Goal: Task Accomplishment & Management: Complete application form

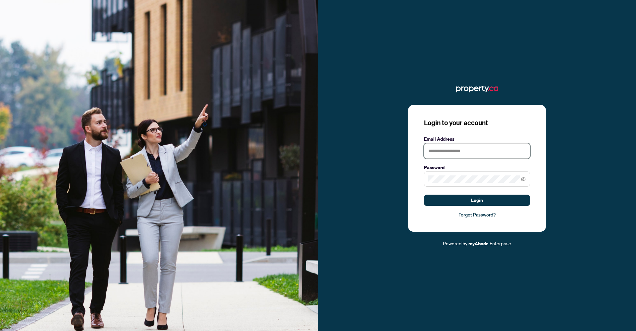
type input "**********"
click at [477, 200] on button "Login" at bounding box center [477, 200] width 106 height 11
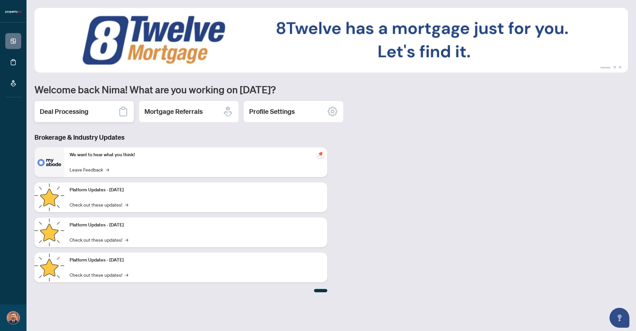
click at [107, 117] on div "Deal Processing" at bounding box center [83, 111] width 99 height 21
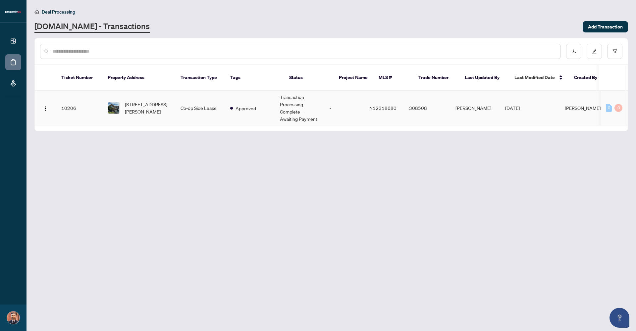
click at [211, 100] on td "Co-op Side Lease" at bounding box center [200, 108] width 50 height 35
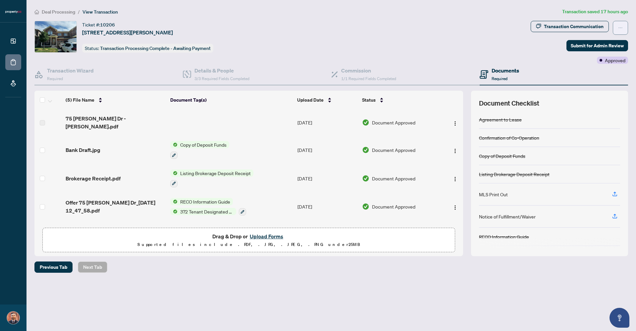
click at [616, 26] on button "button" at bounding box center [620, 28] width 15 height 14
click at [381, 77] on span "1/1 Required Fields Completed" at bounding box center [368, 78] width 55 height 5
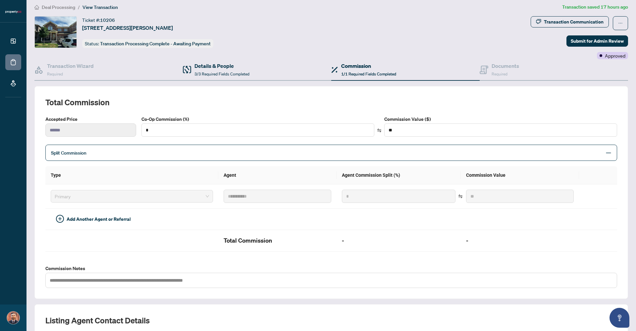
scroll to position [6, 0]
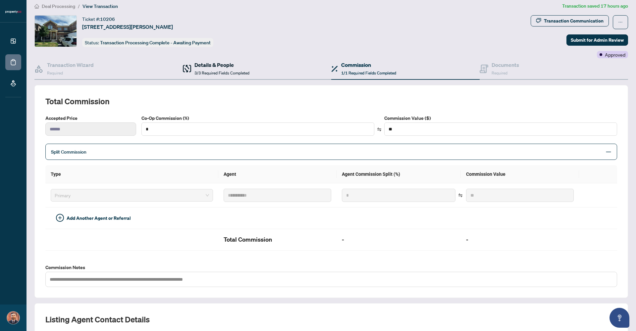
click at [227, 66] on h4 "Details & People" at bounding box center [221, 65] width 55 height 8
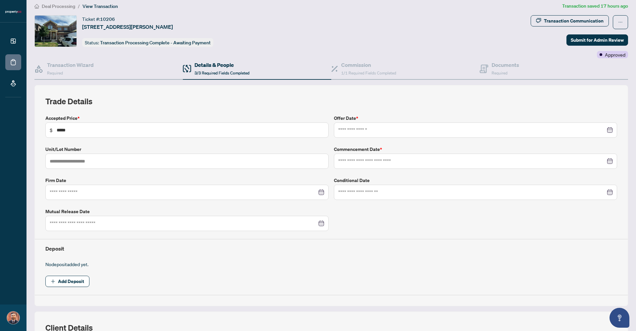
type input "**********"
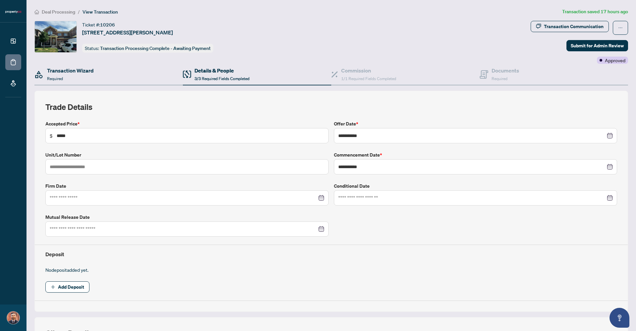
click at [104, 69] on div "Transaction Wizard Required" at bounding box center [108, 75] width 148 height 22
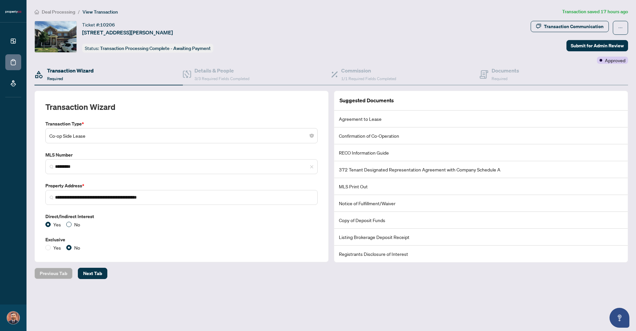
click at [72, 223] on span "No" at bounding box center [77, 224] width 11 height 7
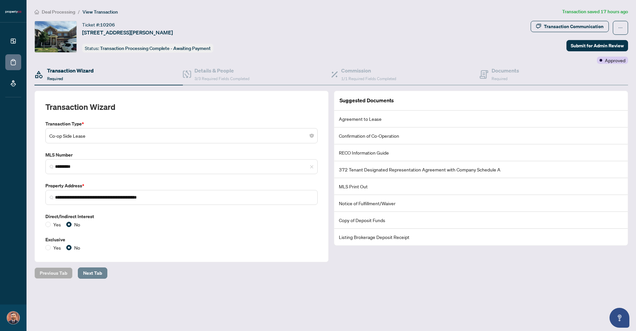
click at [97, 269] on span "Next Tab" at bounding box center [92, 273] width 19 height 11
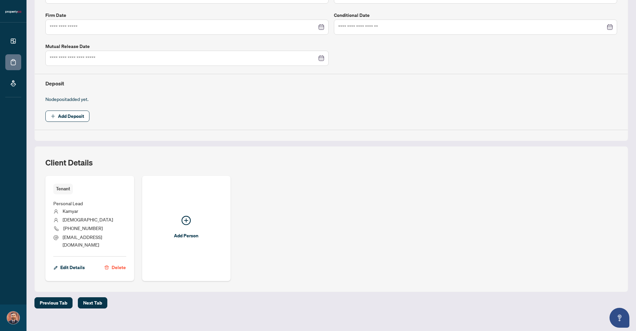
scroll to position [171, 0]
click at [96, 298] on span "Next Tab" at bounding box center [92, 303] width 19 height 11
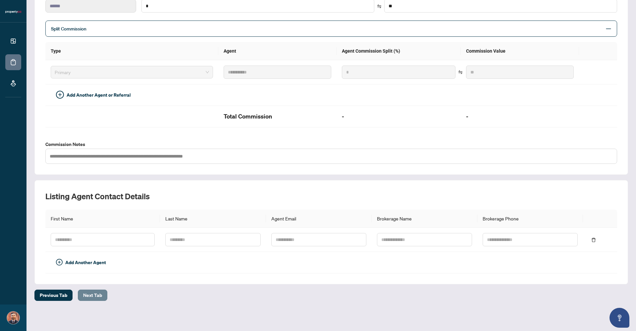
scroll to position [129, 0]
click at [97, 295] on span "Next Tab" at bounding box center [92, 296] width 19 height 11
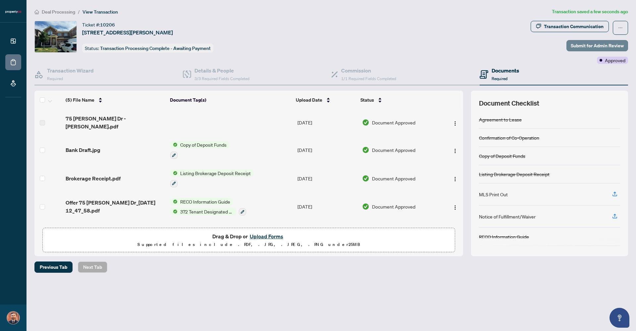
click at [585, 47] on span "Submit for Admin Review" at bounding box center [597, 45] width 53 height 11
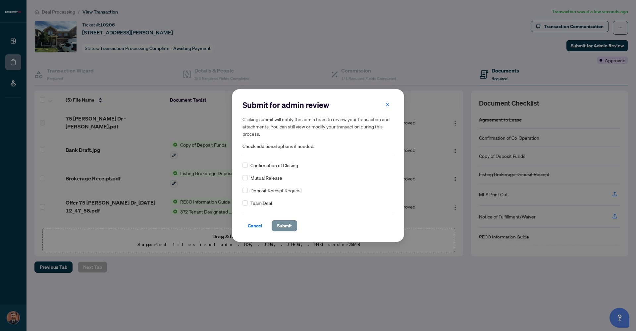
click at [284, 223] on span "Submit" at bounding box center [284, 226] width 15 height 11
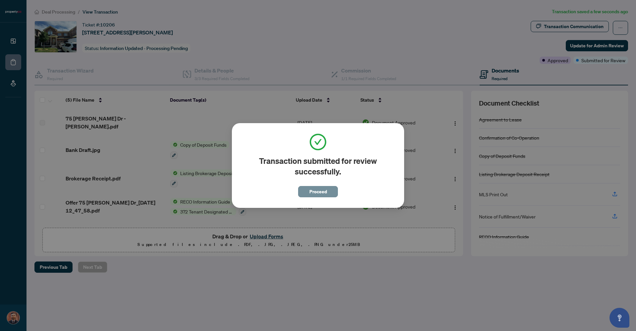
click at [319, 192] on span "Proceed" at bounding box center [318, 192] width 18 height 11
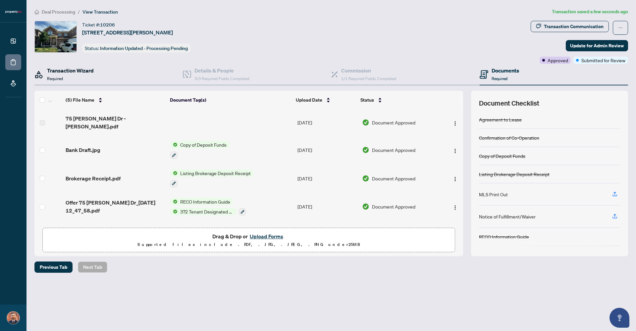
click at [63, 71] on h4 "Transaction Wizard" at bounding box center [70, 71] width 47 height 8
